Goal: Obtain resource: Download file/media

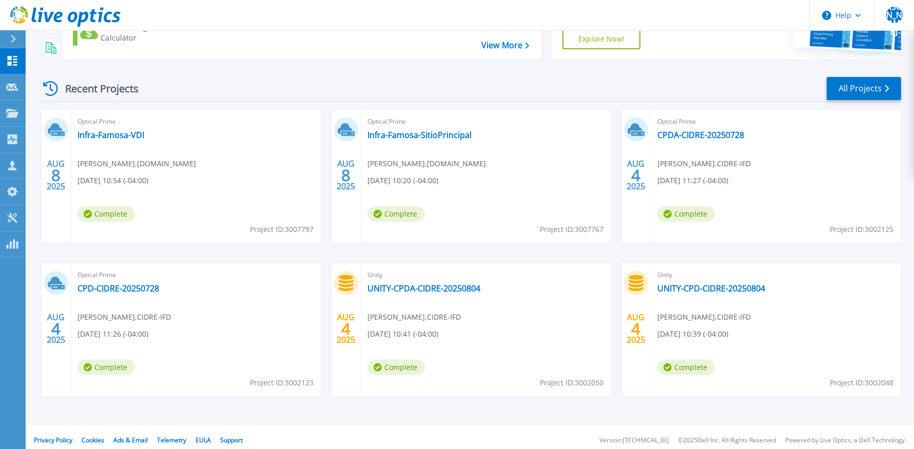
scroll to position [107, 0]
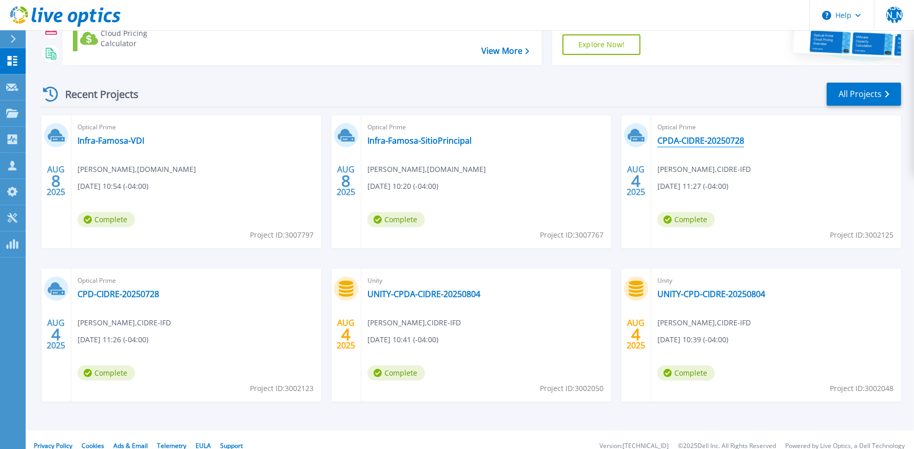
click at [711, 139] on link "CPDA-CIDRE-20250728" at bounding box center [700, 140] width 87 height 10
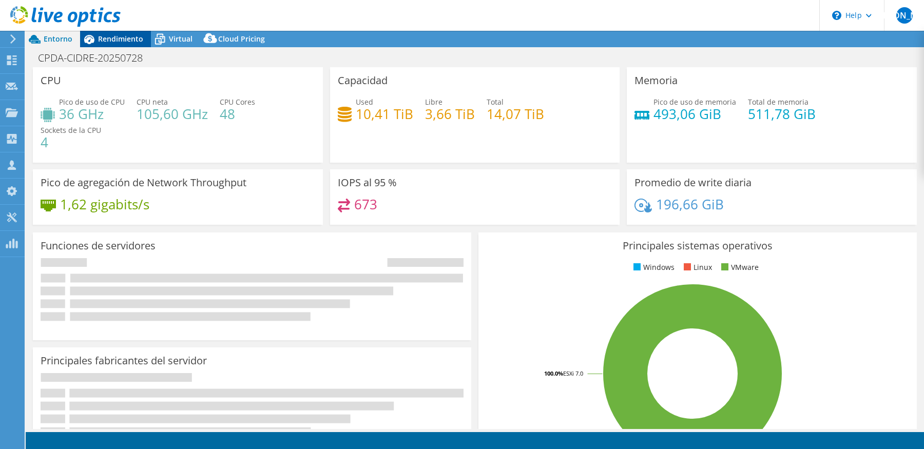
click at [125, 36] on span "Rendimiento" at bounding box center [120, 39] width 45 height 10
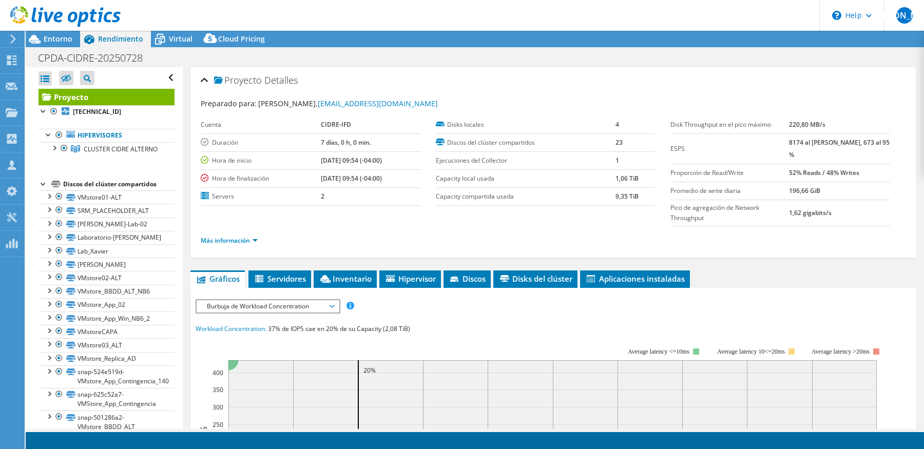
select select "USD"
click at [55, 149] on div at bounding box center [54, 147] width 10 height 10
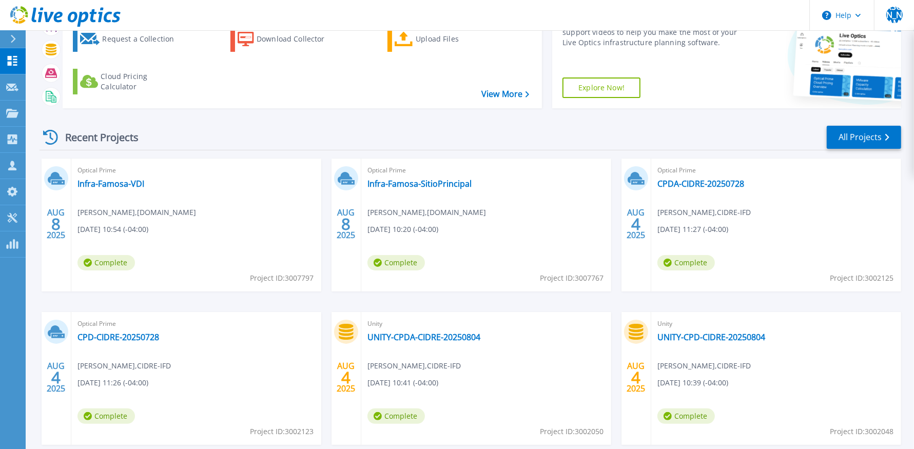
scroll to position [62, 0]
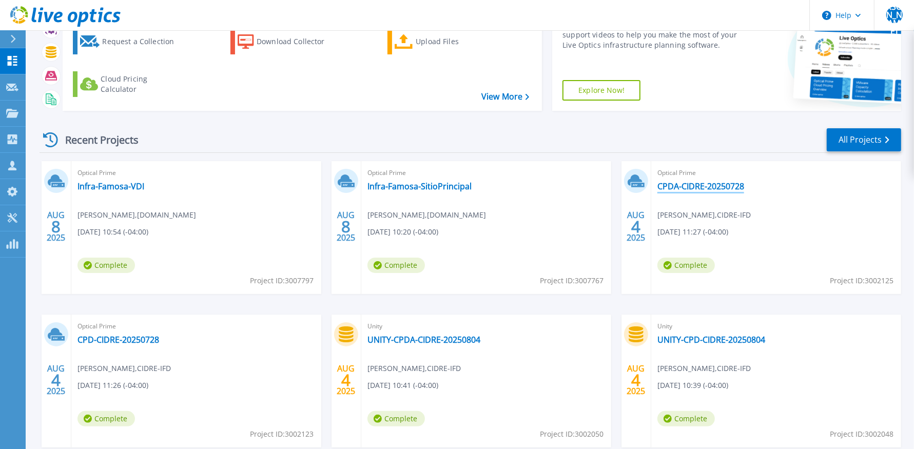
click at [721, 189] on link "CPDA-CIDRE-20250728" at bounding box center [700, 186] width 87 height 10
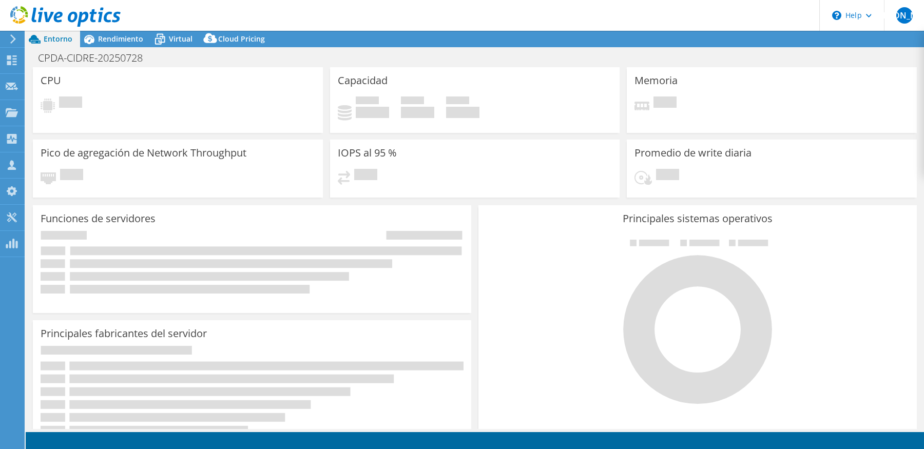
select select "USD"
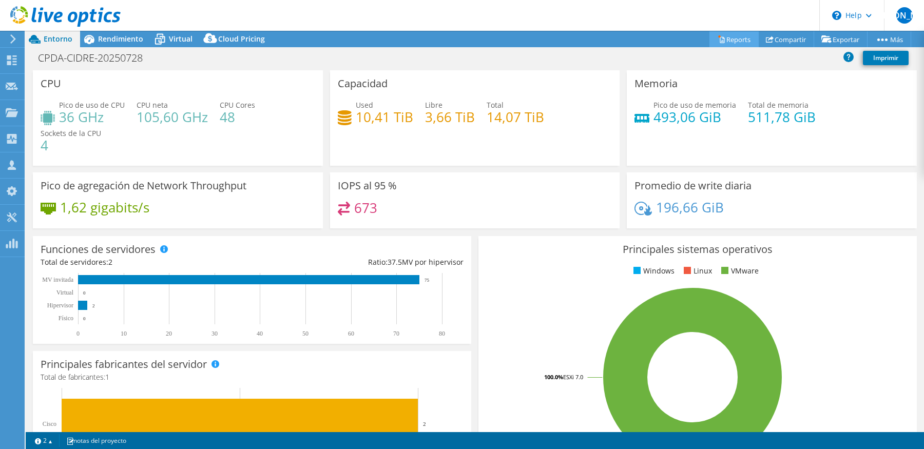
click at [741, 35] on link "Reports" at bounding box center [733, 39] width 49 height 16
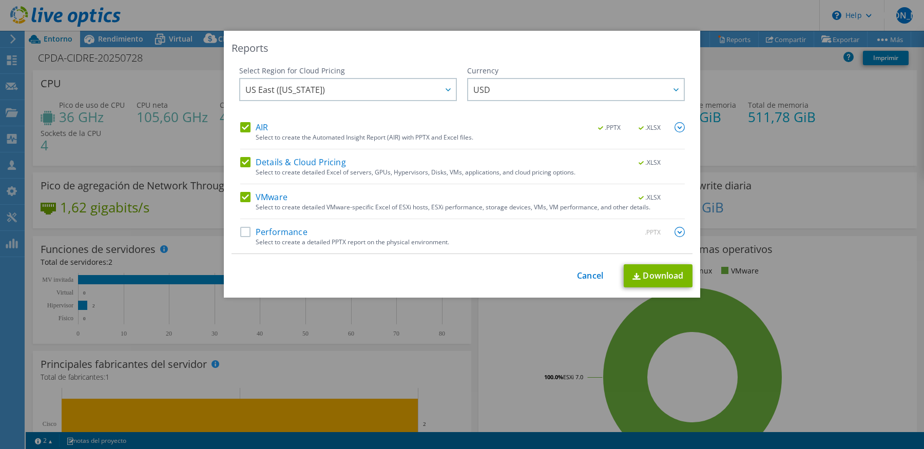
click at [246, 227] on label "Performance" at bounding box center [273, 232] width 67 height 10
click at [0, 0] on input "Performance" at bounding box center [0, 0] width 0 height 0
click at [664, 278] on link "Download" at bounding box center [657, 275] width 69 height 23
click at [584, 280] on link "Cancel" at bounding box center [590, 276] width 26 height 10
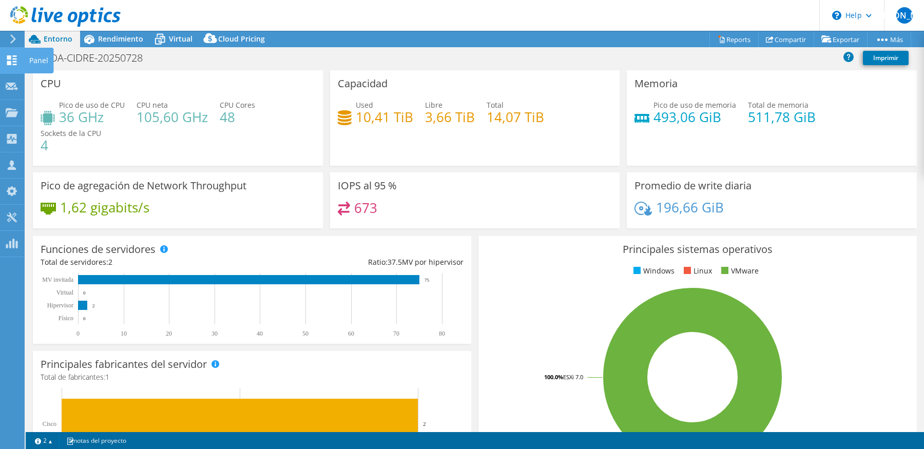
click at [13, 67] on div at bounding box center [12, 61] width 12 height 11
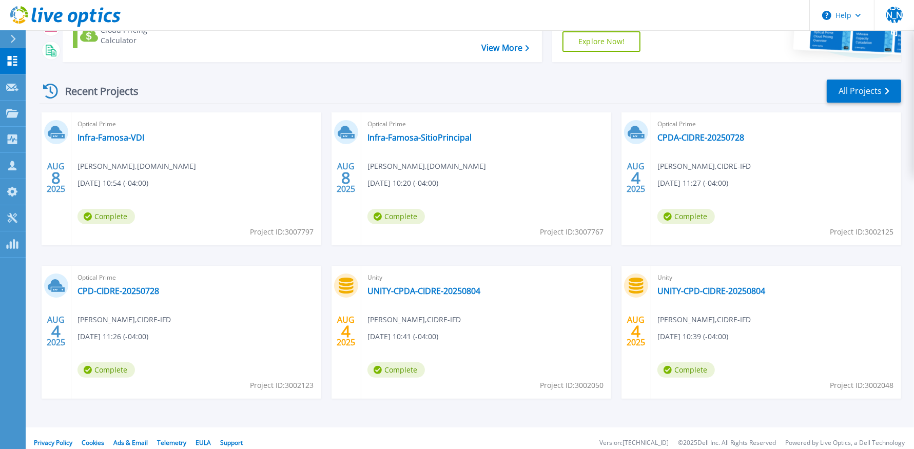
scroll to position [86, 0]
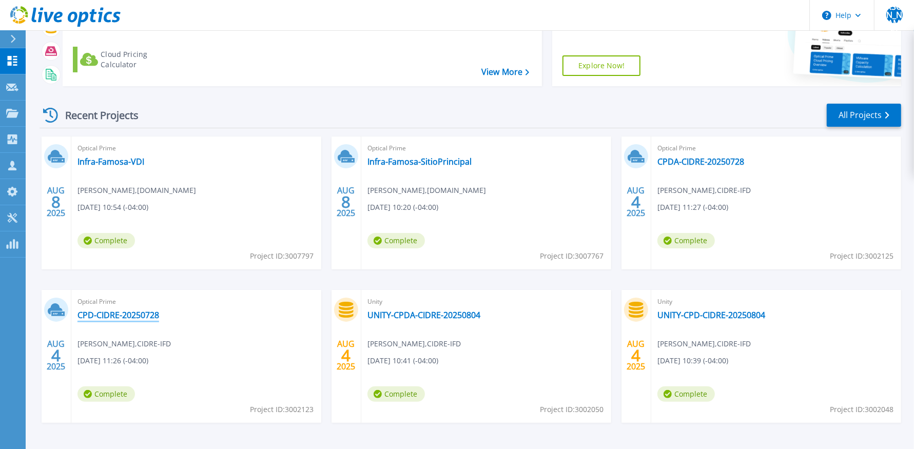
click at [135, 312] on link "CPD-CIDRE-20250728" at bounding box center [118, 315] width 82 height 10
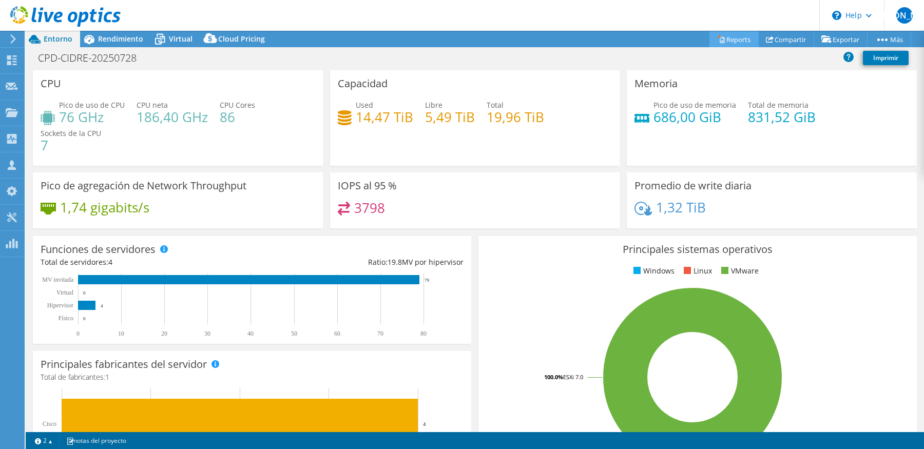
click at [726, 45] on link "Reports" at bounding box center [733, 39] width 49 height 16
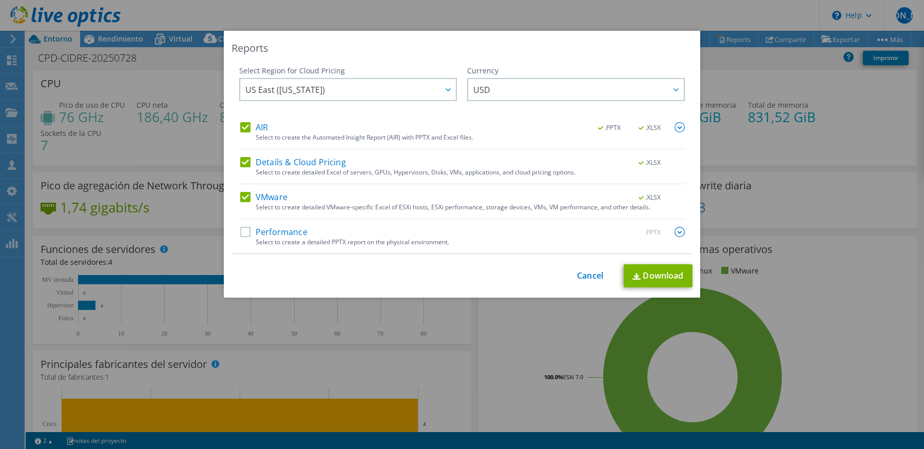
click at [240, 237] on div "Performance .PPTX" at bounding box center [462, 233] width 444 height 12
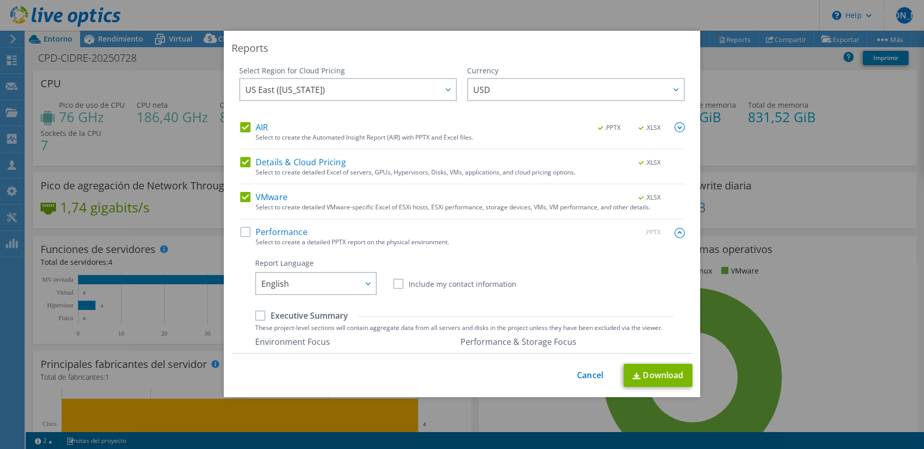
click at [231, 231] on div "Select Region for Cloud Pricing Asia Pacific (Hong Kong) Asia Pacific (Mumbai) …" at bounding box center [461, 210] width 461 height 288
click at [245, 232] on label "Performance" at bounding box center [273, 232] width 67 height 10
click at [0, 0] on input "Performance" at bounding box center [0, 0] width 0 height 0
click at [645, 375] on link "Download" at bounding box center [657, 375] width 69 height 23
click at [582, 373] on link "Cancel" at bounding box center [590, 375] width 26 height 10
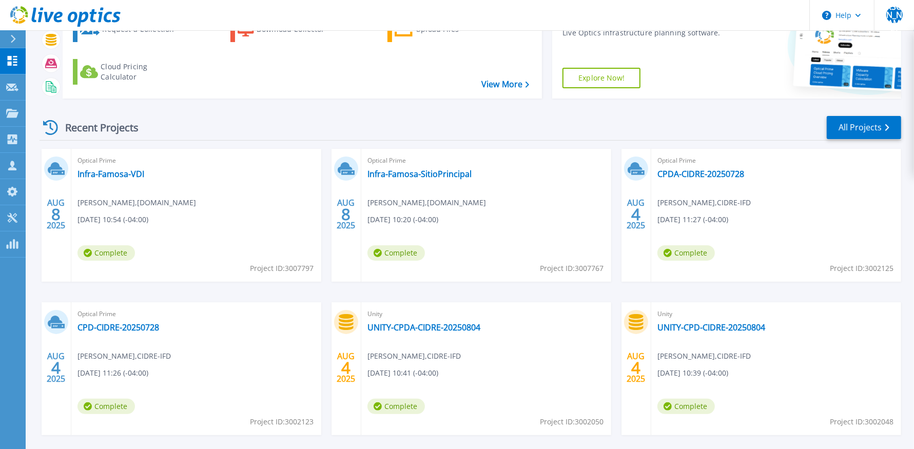
scroll to position [74, 0]
click at [453, 327] on link "UNITY-CPDA-CIDRE-20250804" at bounding box center [423, 327] width 113 height 10
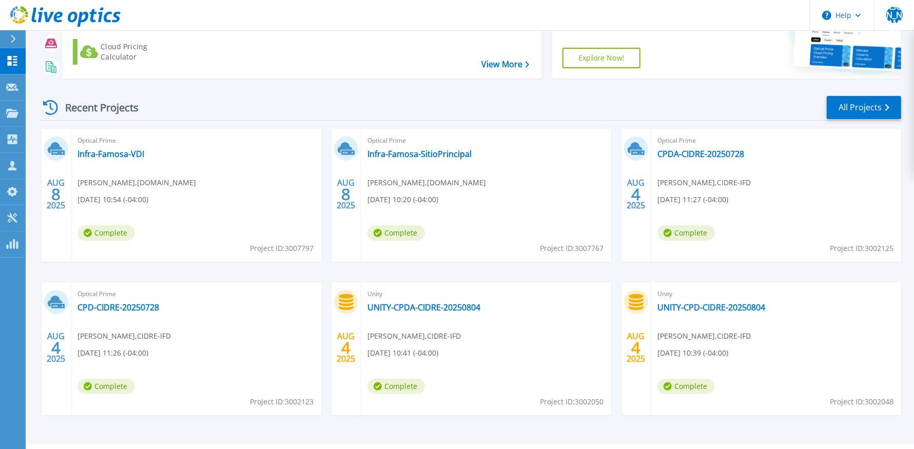
scroll to position [115, 0]
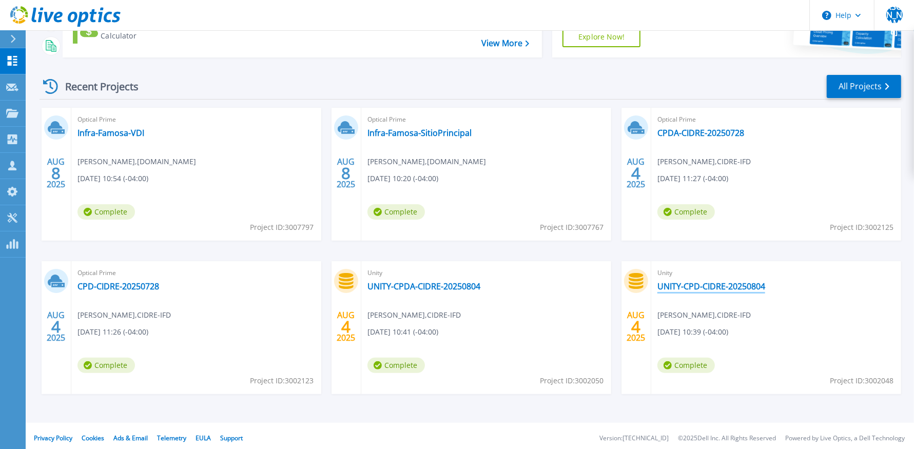
click at [726, 289] on link "UNITY-CPD-CIDRE-20250804" at bounding box center [711, 286] width 108 height 10
